Goal: Use online tool/utility: Utilize a website feature to perform a specific function

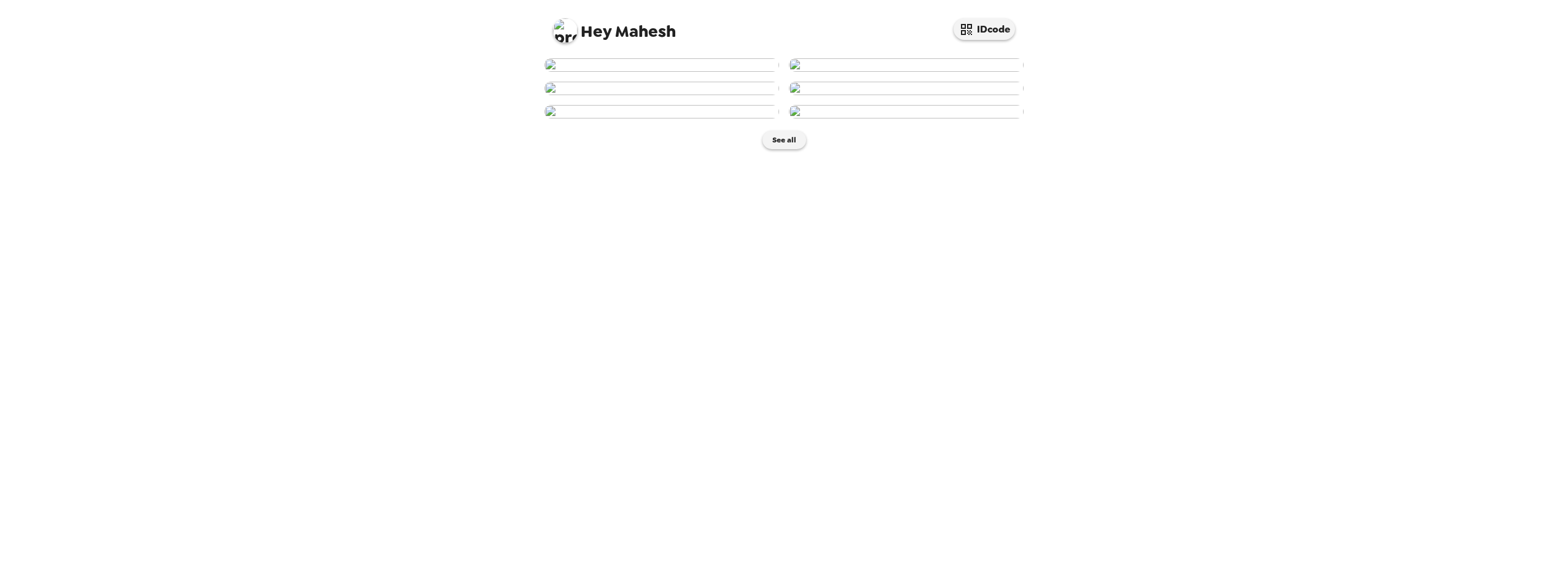
click at [907, 72] on img at bounding box center [906, 65] width 234 height 14
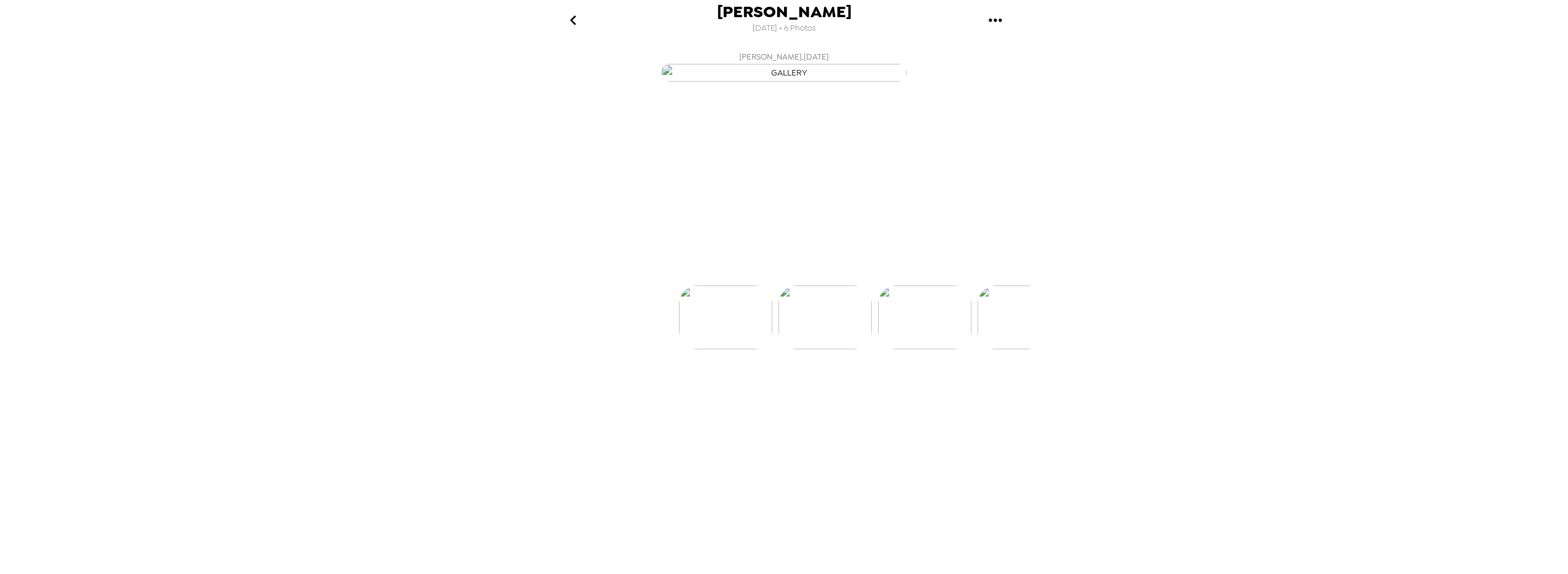
scroll to position [0, 99]
click at [765, 271] on p "Backdrops" at bounding box center [769, 263] width 56 height 15
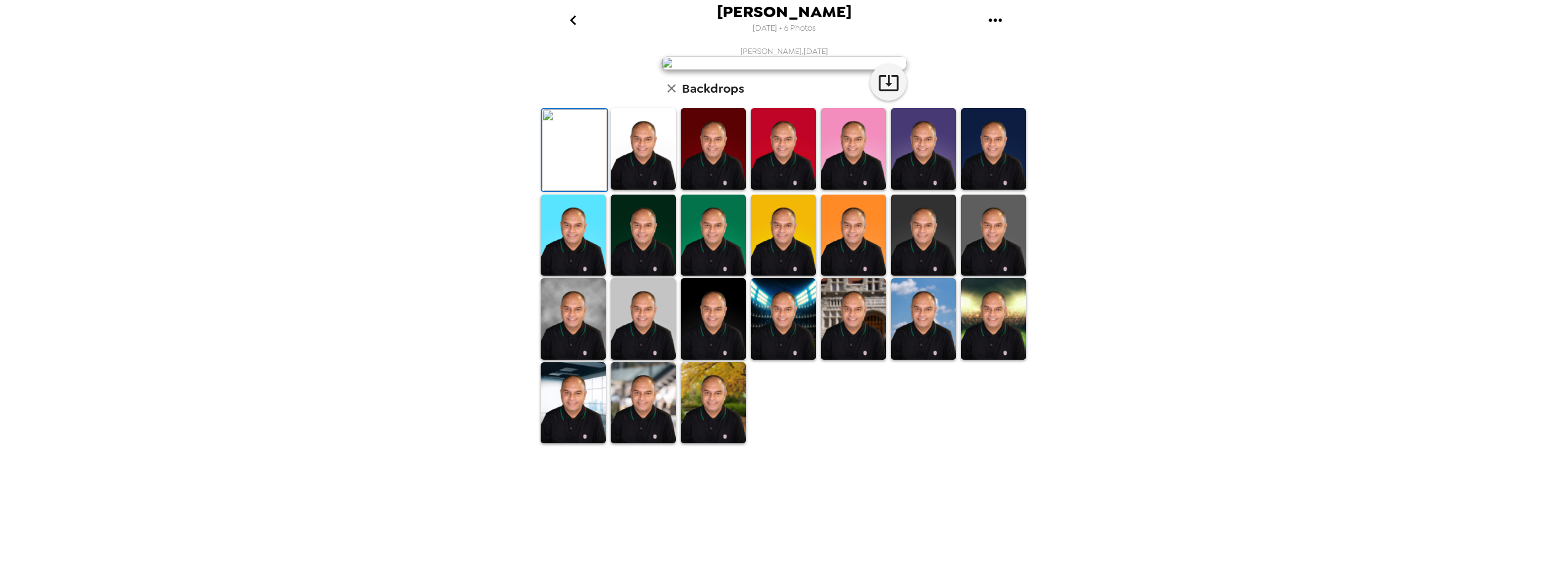
click at [621, 190] on img at bounding box center [644, 148] width 65 height 82
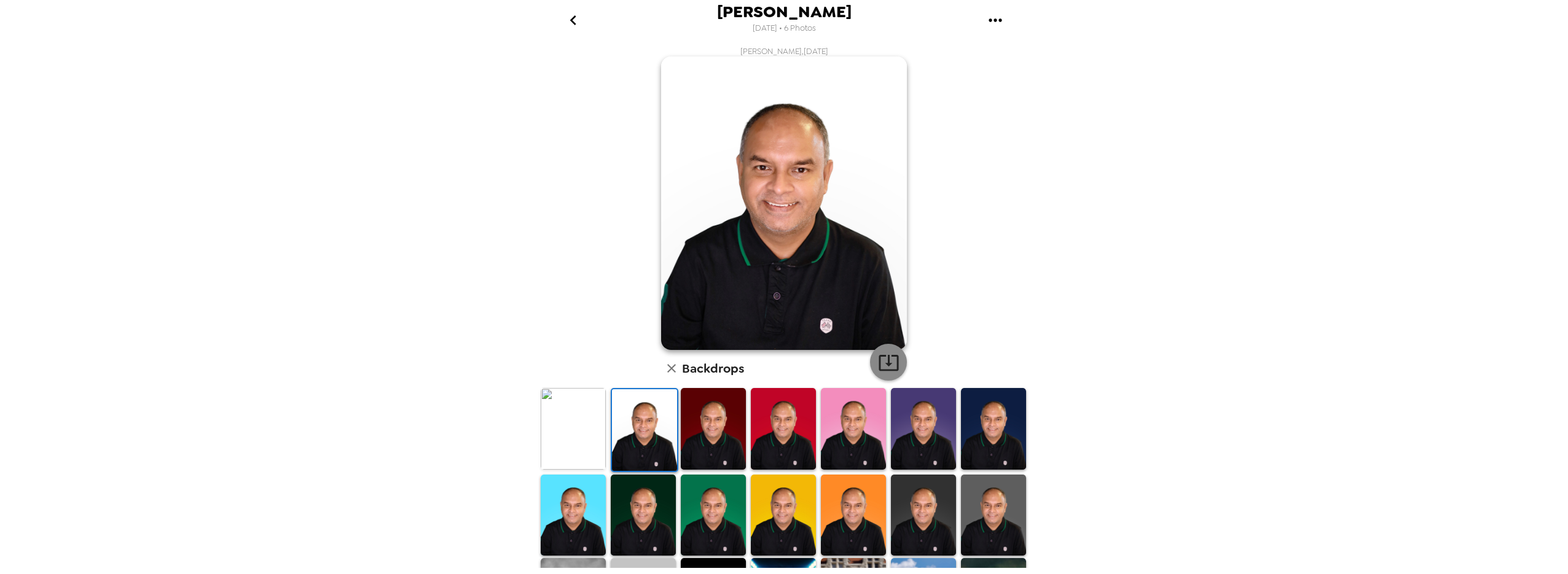
click at [880, 368] on icon "button" at bounding box center [889, 363] width 22 height 22
